Goal: Book appointment/travel/reservation

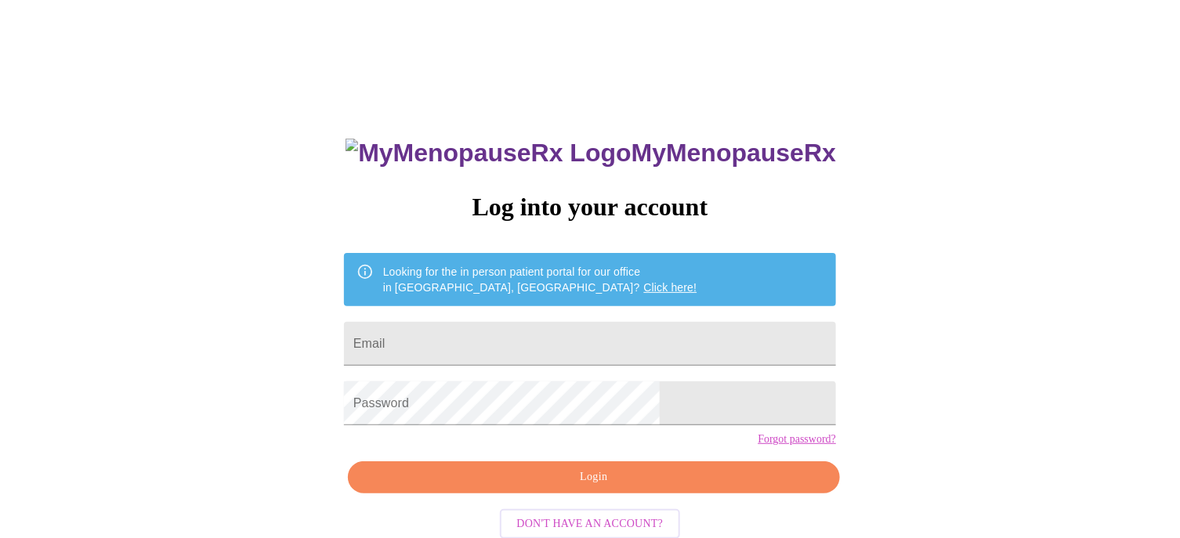
type input "[EMAIL_ADDRESS][DOMAIN_NAME]"
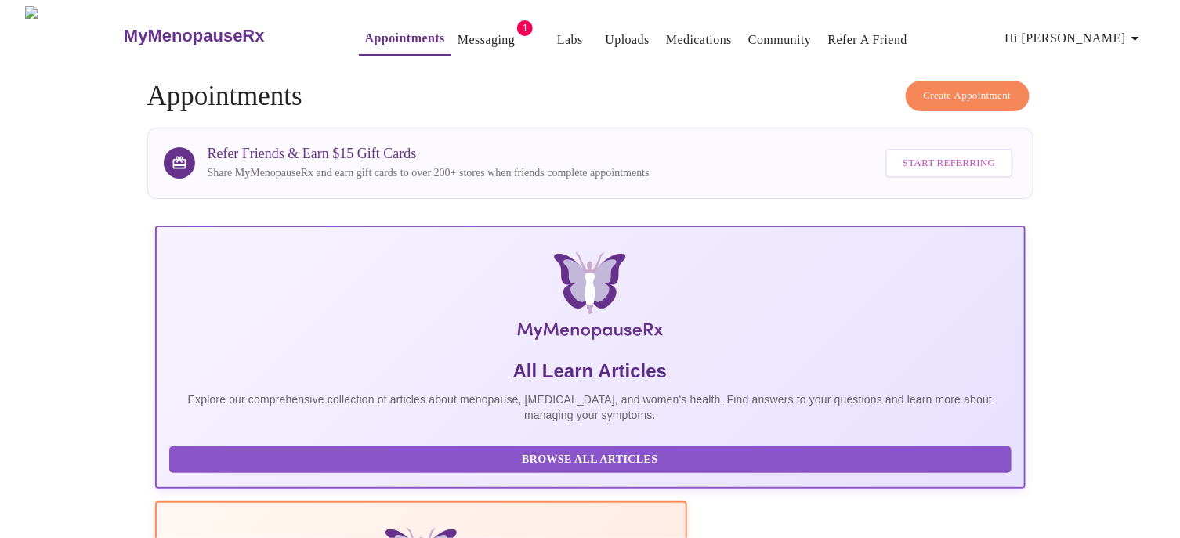
click at [457, 31] on link "Messaging" at bounding box center [485, 40] width 57 height 22
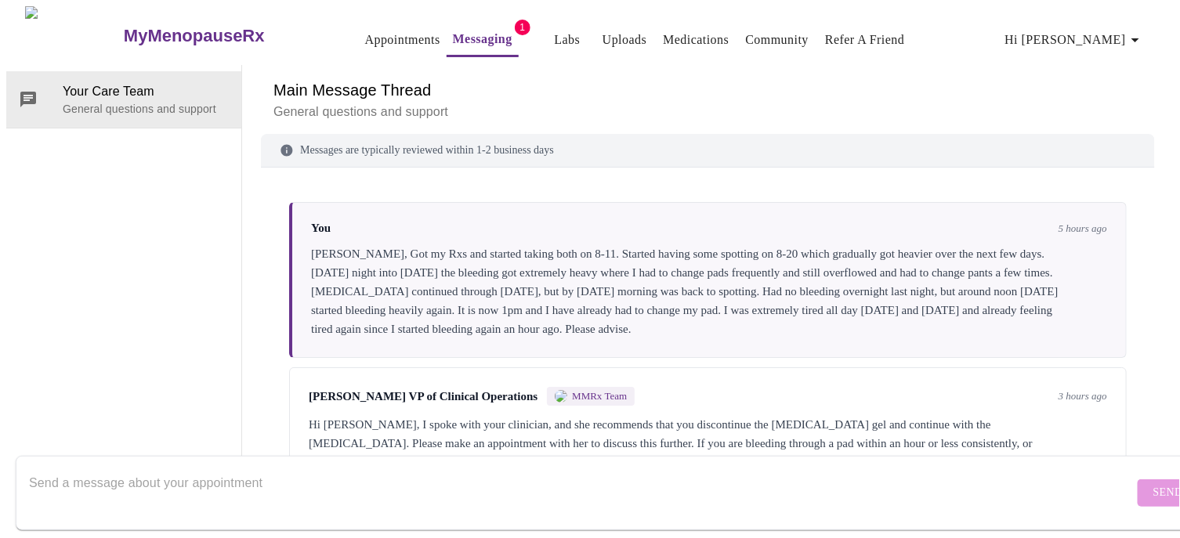
click at [365, 34] on link "Appointments" at bounding box center [402, 40] width 75 height 22
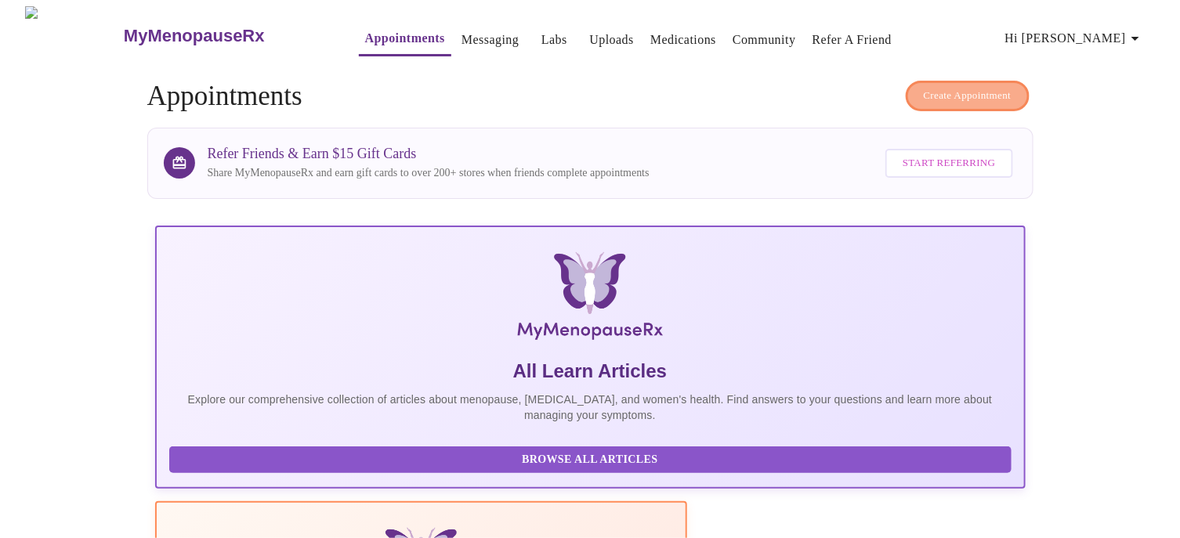
click at [963, 87] on span "Create Appointment" at bounding box center [968, 96] width 88 height 18
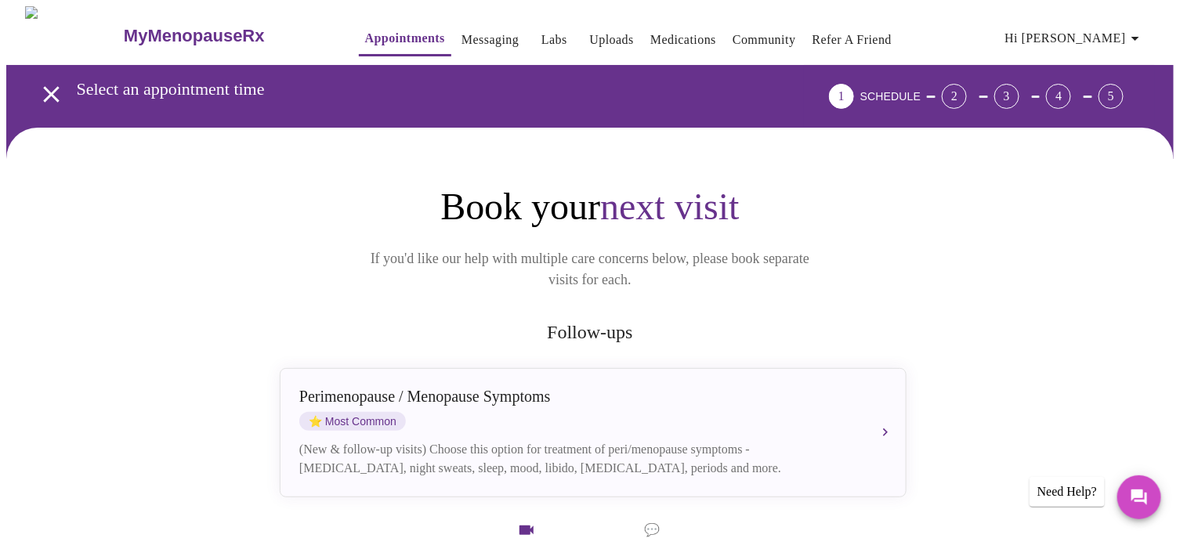
scroll to position [78, 0]
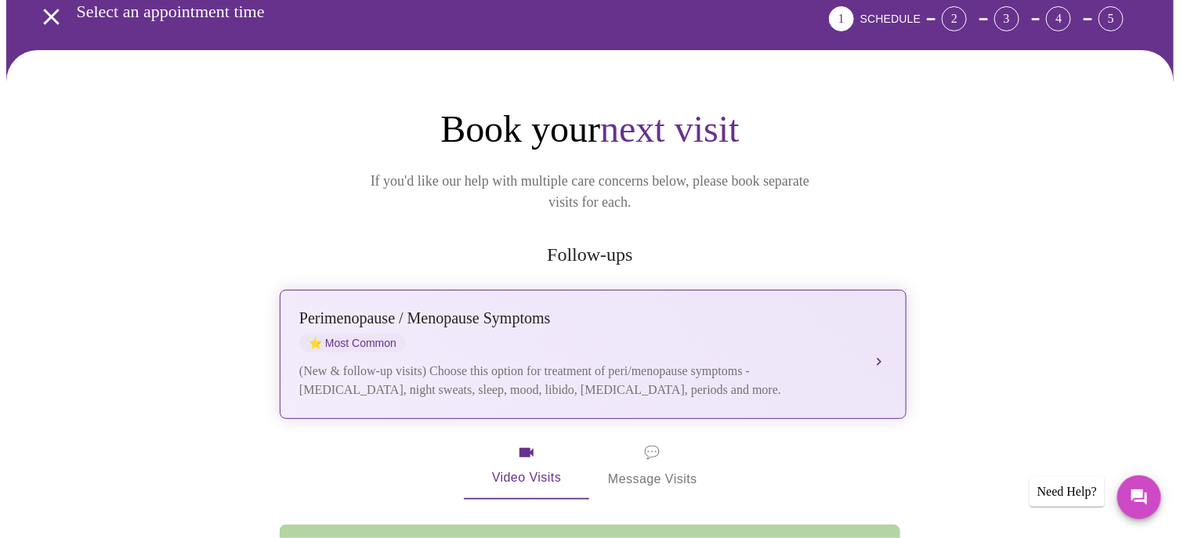
click at [376, 362] on div "(New & follow-up visits) Choose this option for treatment of peri/menopause sym…" at bounding box center [577, 381] width 556 height 38
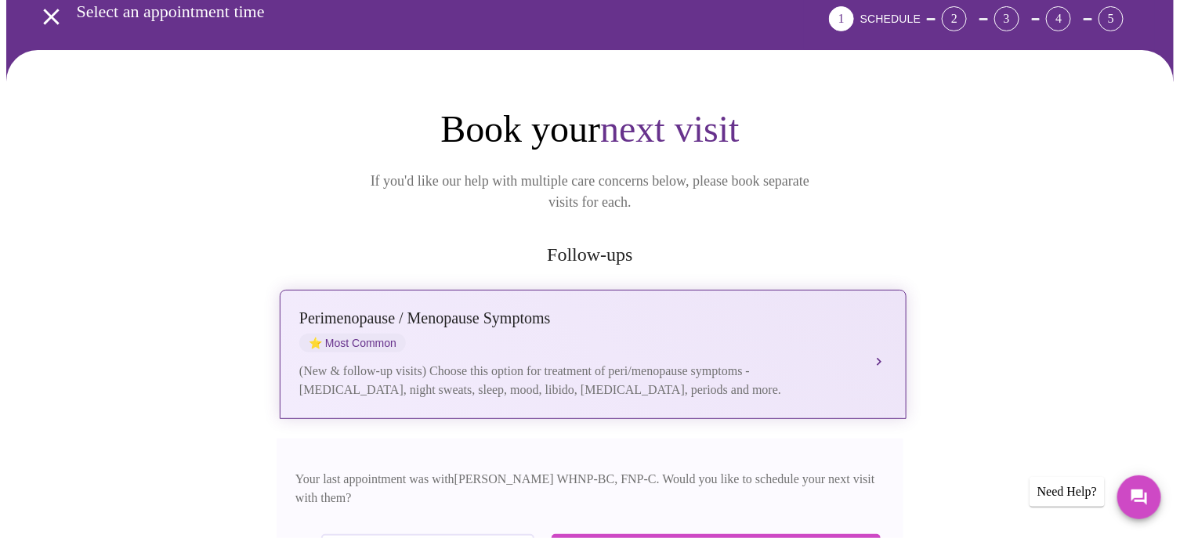
scroll to position [235, 0]
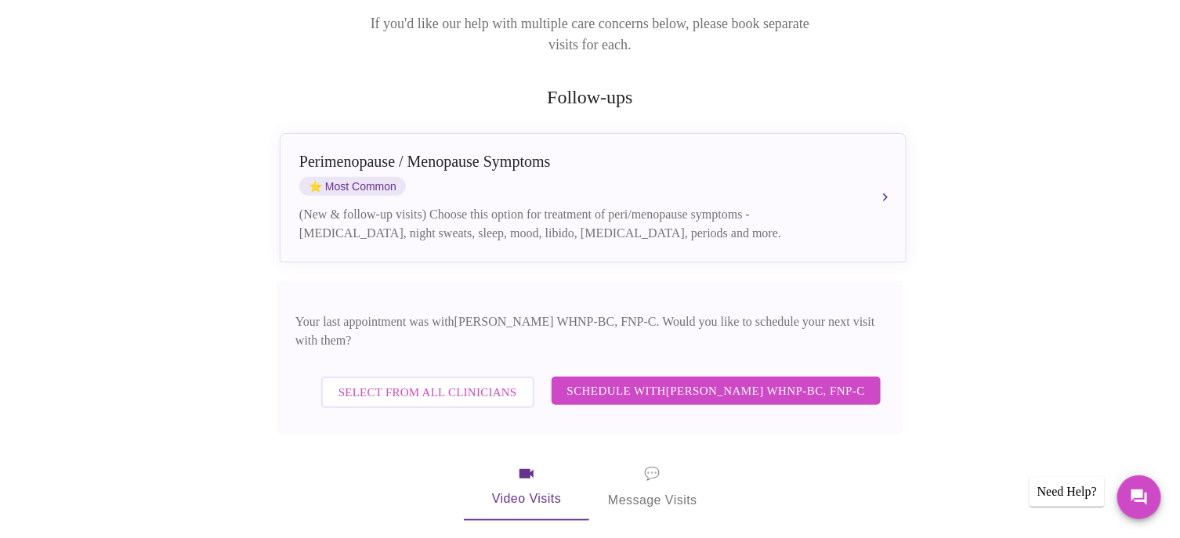
click at [701, 381] on span "Schedule with [PERSON_NAME] WHNP-BC, FNP-C" at bounding box center [716, 391] width 298 height 20
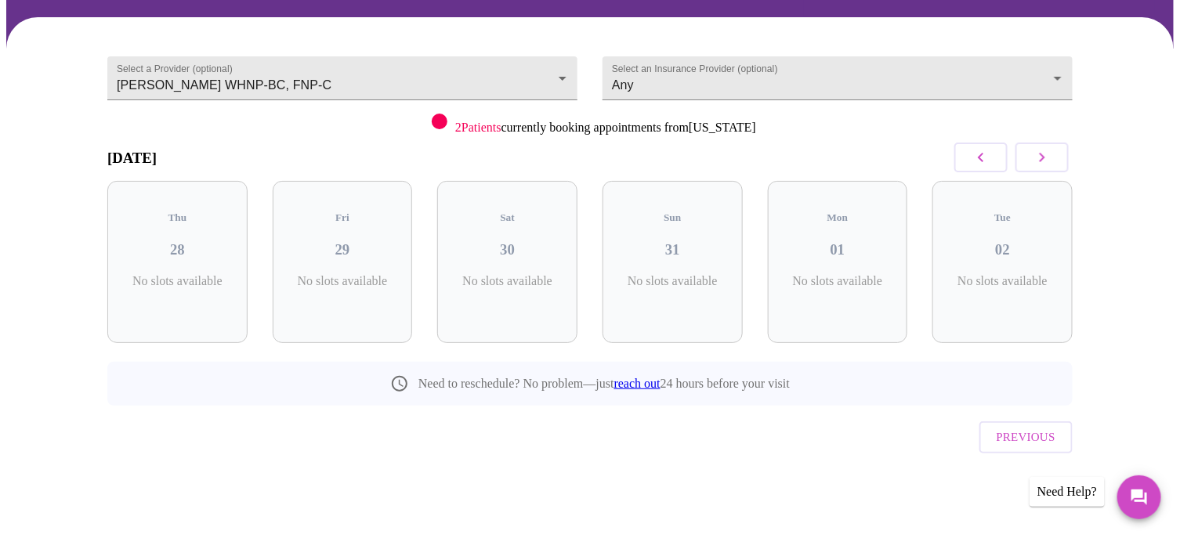
scroll to position [75, 0]
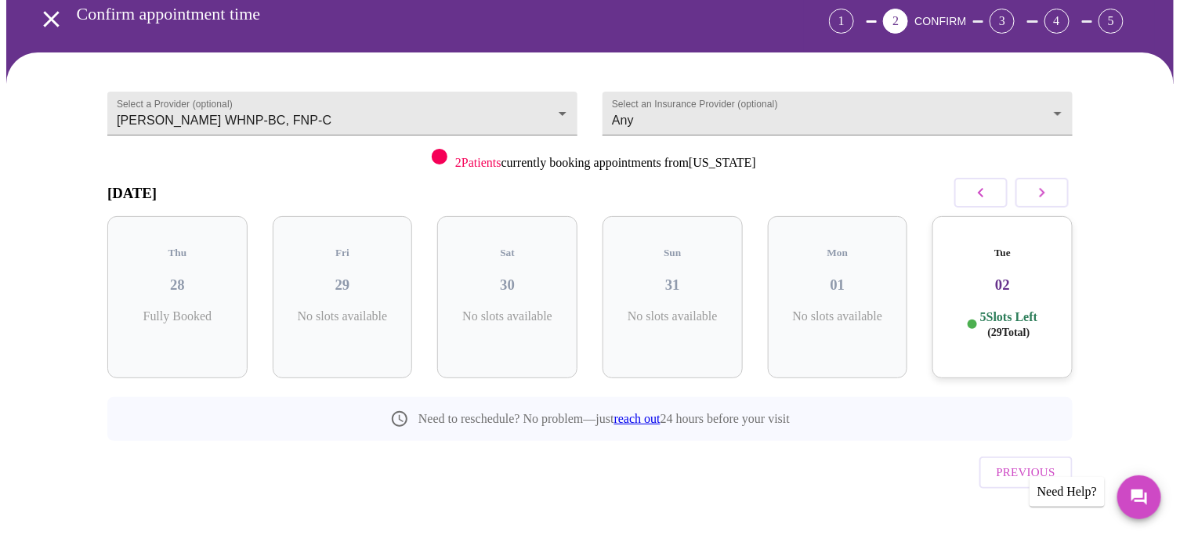
click at [1007, 280] on div "Tue 02 5 Slots Left ( 29 Total)" at bounding box center [1002, 297] width 140 height 162
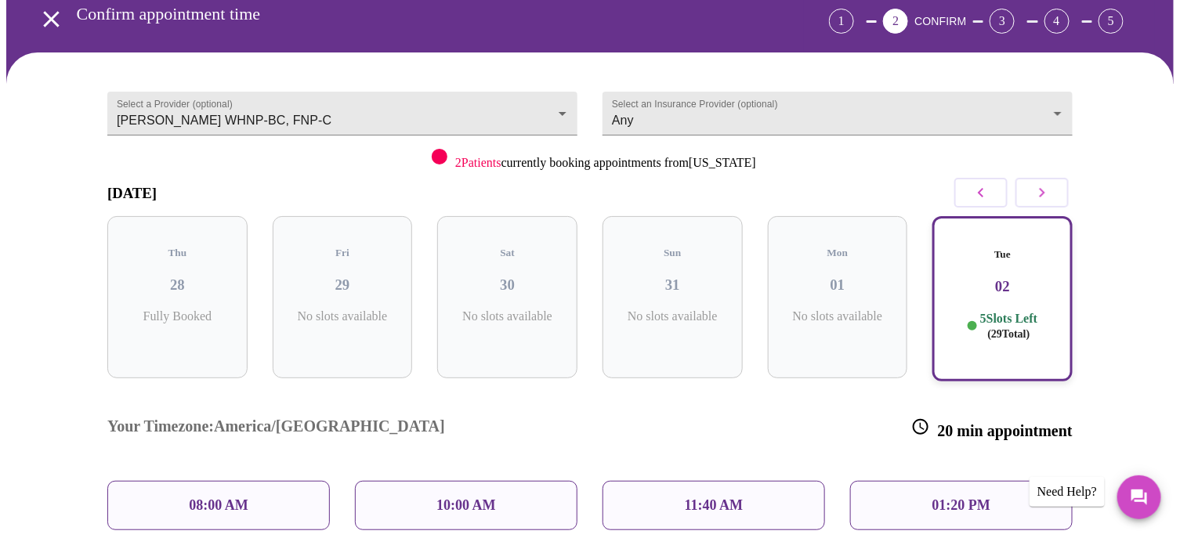
click at [223, 497] on p "08:00 AM" at bounding box center [219, 505] width 60 height 16
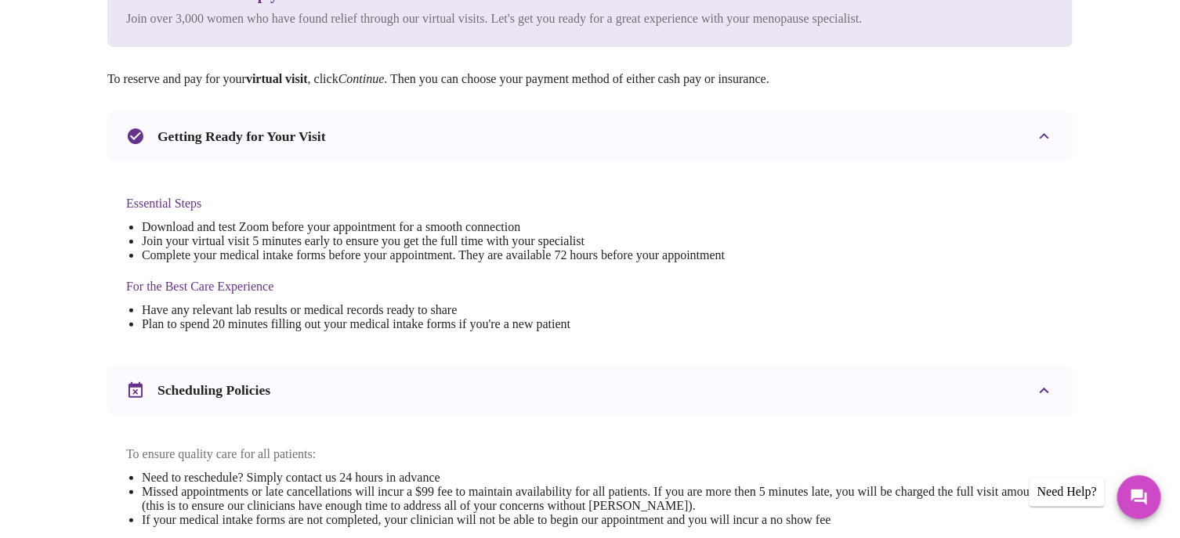
scroll to position [548, 0]
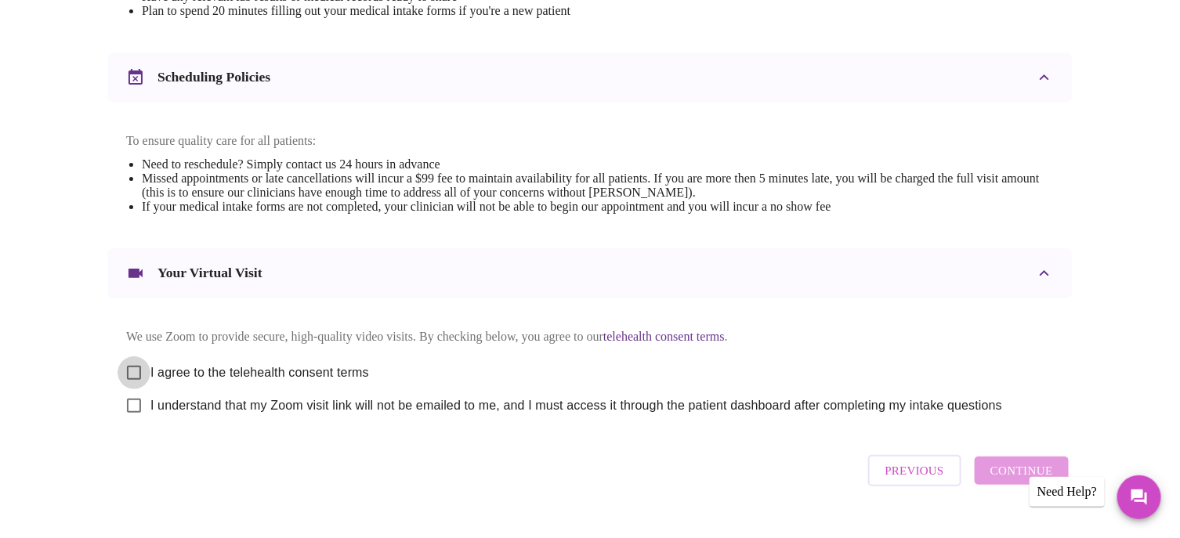
drag, startPoint x: 132, startPoint y: 381, endPoint x: 143, endPoint y: 404, distance: 25.9
click at [132, 382] on input "I agree to the telehealth consent terms" at bounding box center [133, 372] width 33 height 33
checkbox input "true"
click at [132, 422] on input "I understand that my Zoom visit link will not be emailed to me, and I must acce…" at bounding box center [133, 405] width 33 height 33
checkbox input "true"
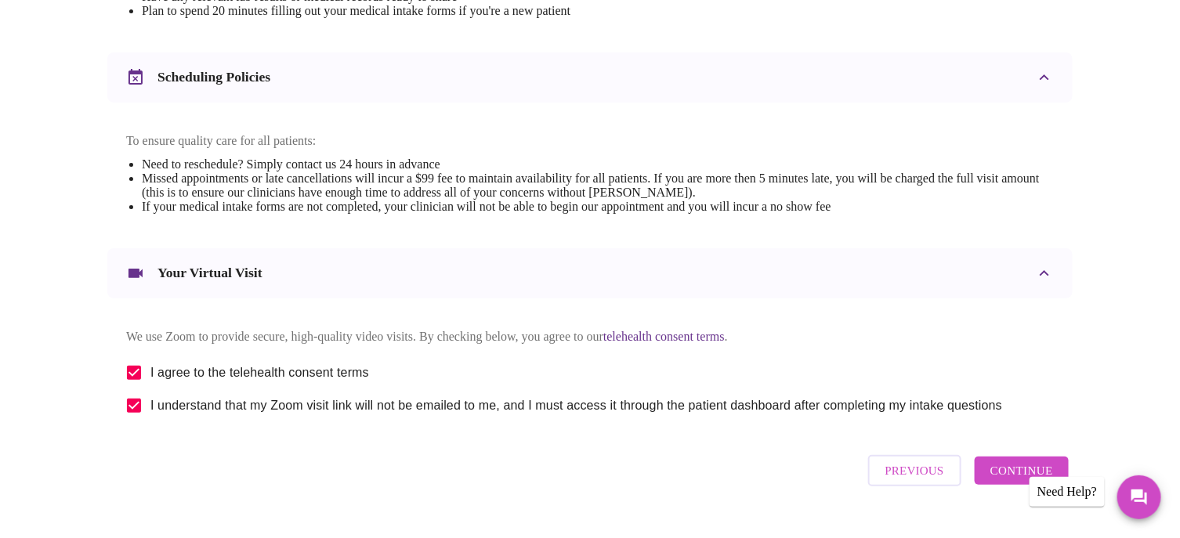
click at [992, 481] on span "Continue" at bounding box center [1021, 471] width 63 height 20
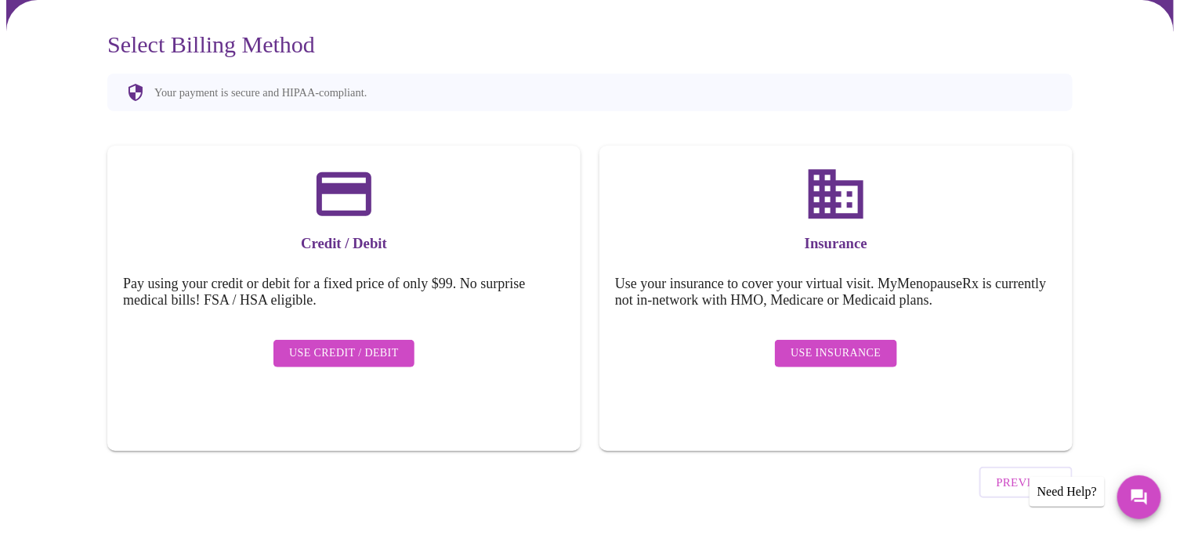
click at [850, 344] on span "Use Insurance" at bounding box center [835, 354] width 90 height 20
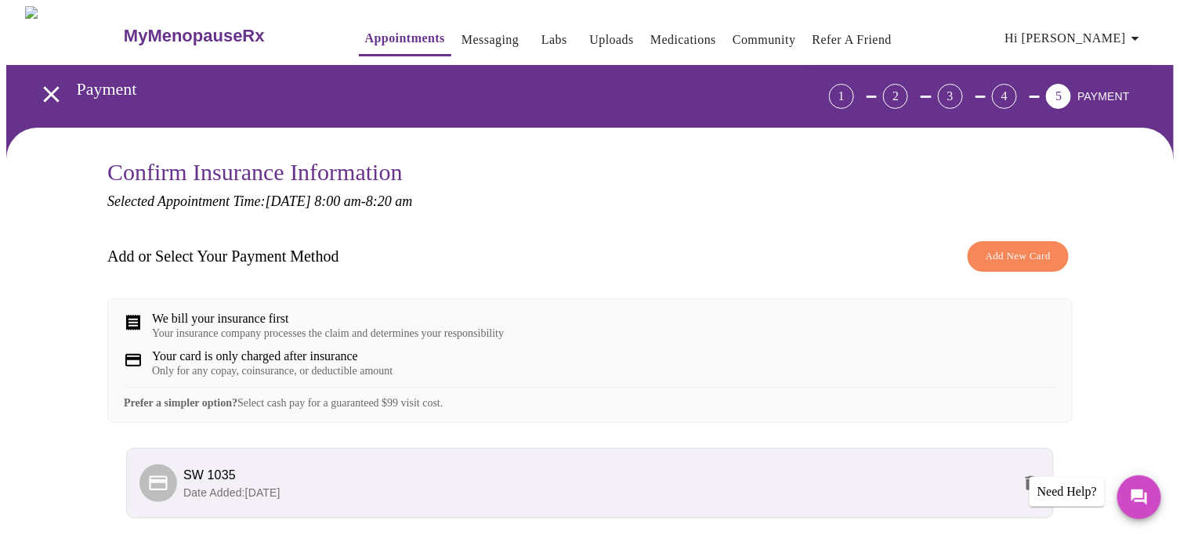
scroll to position [140, 0]
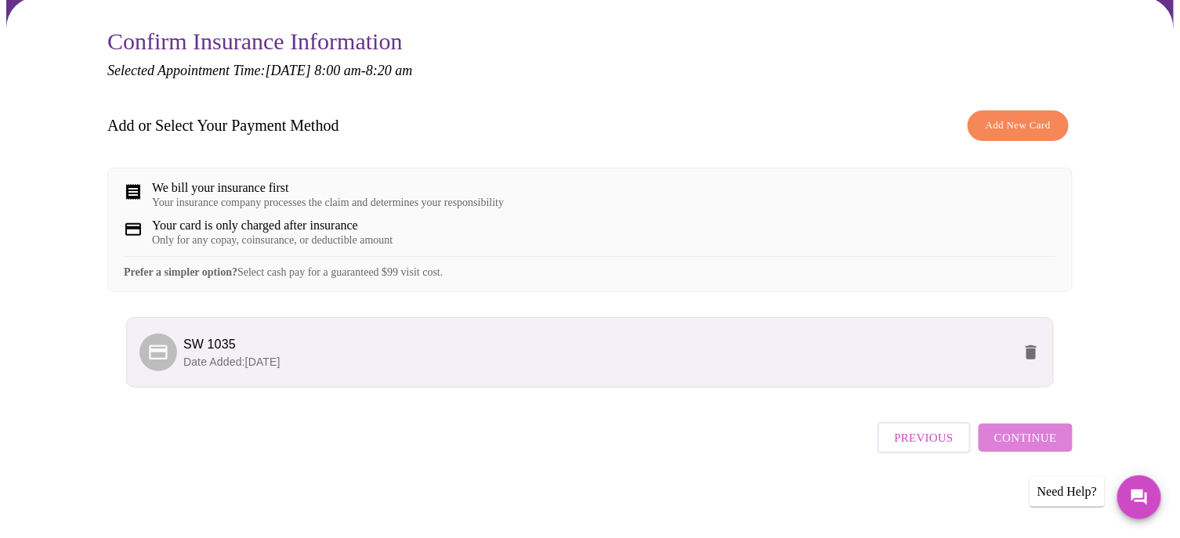
click at [1028, 443] on span "Continue" at bounding box center [1025, 438] width 63 height 20
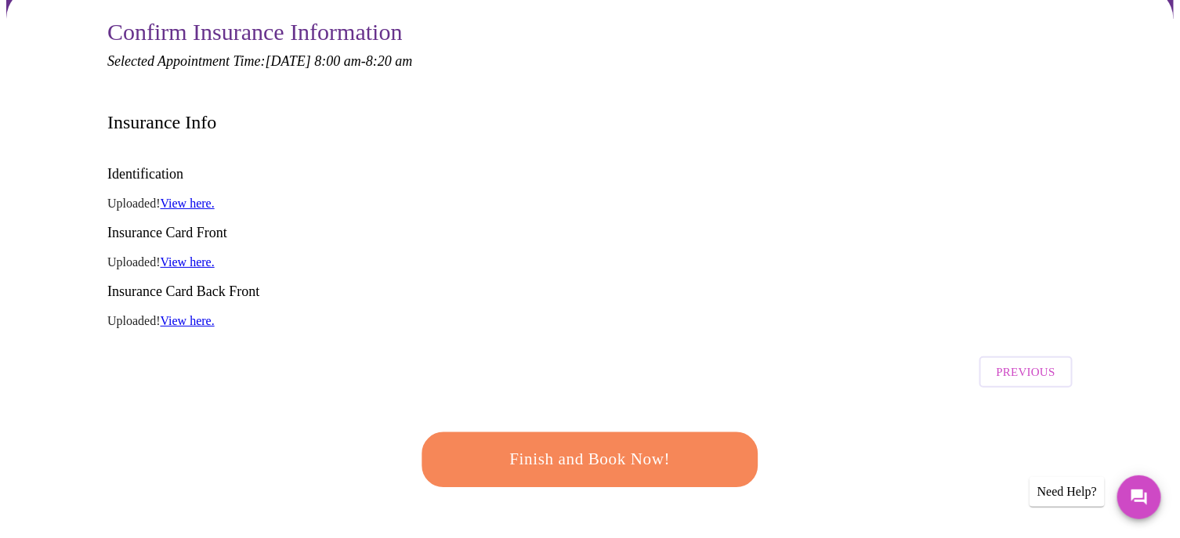
click at [578, 446] on span "Finish and Book Now!" at bounding box center [590, 460] width 290 height 29
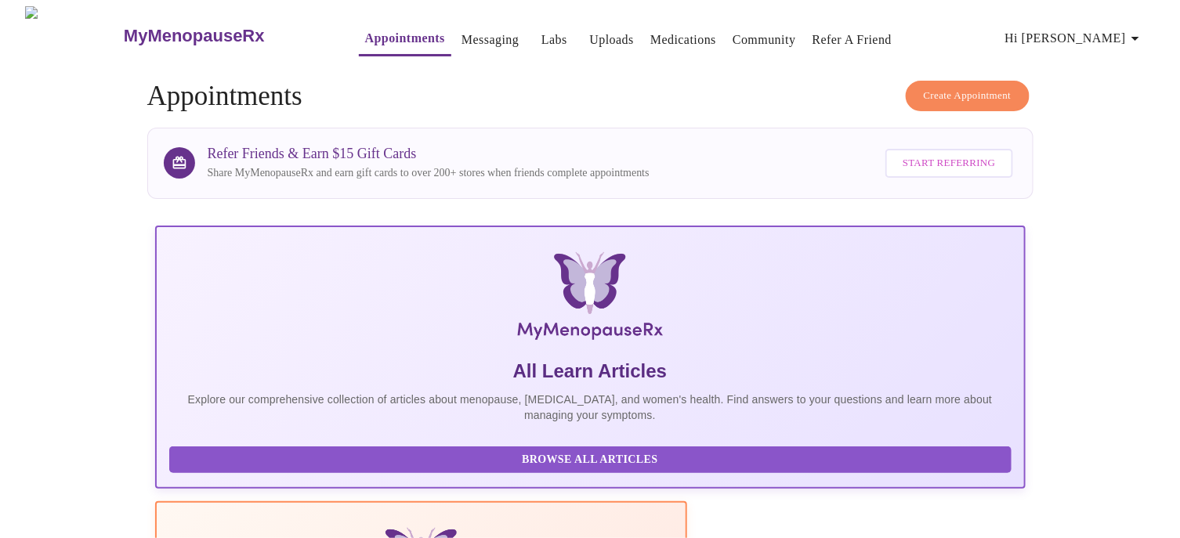
click at [461, 31] on link "Messaging" at bounding box center [489, 40] width 57 height 22
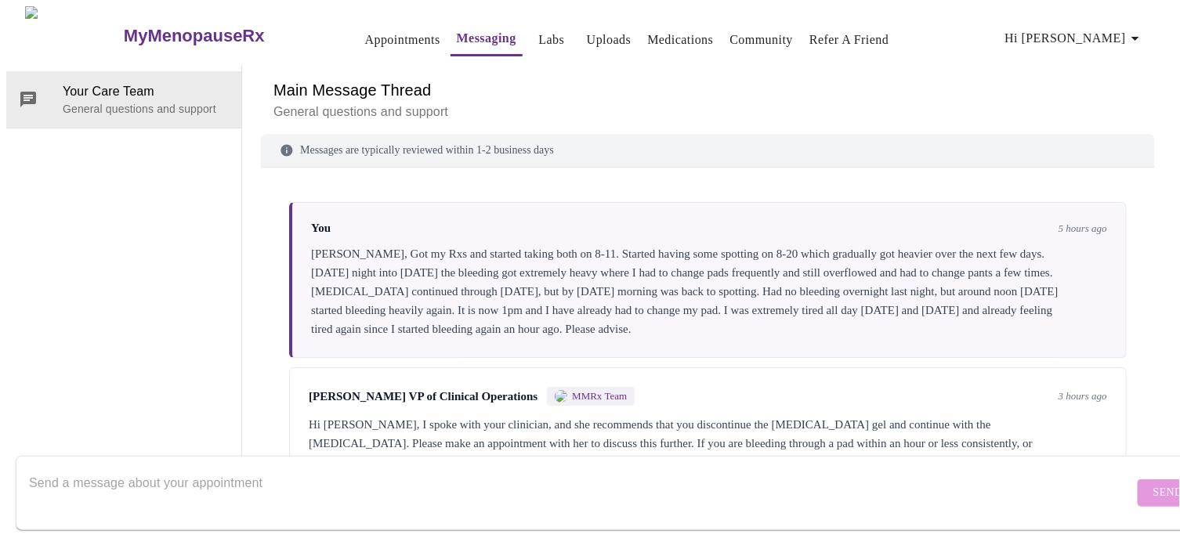
scroll to position [23, 0]
